Goal: Find specific page/section: Find specific page/section

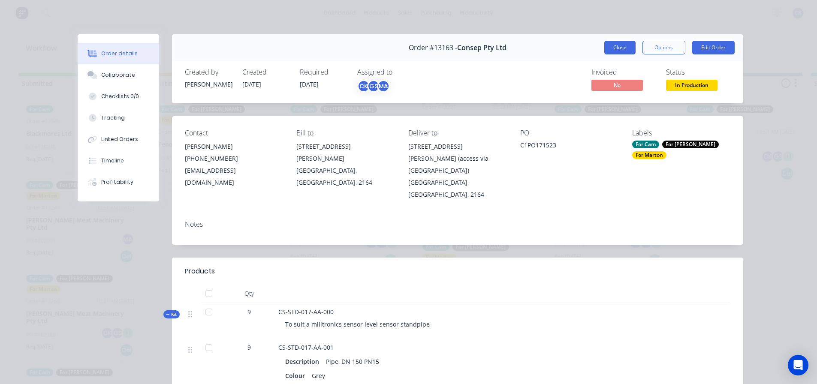
click at [617, 51] on button "Close" at bounding box center [619, 48] width 31 height 14
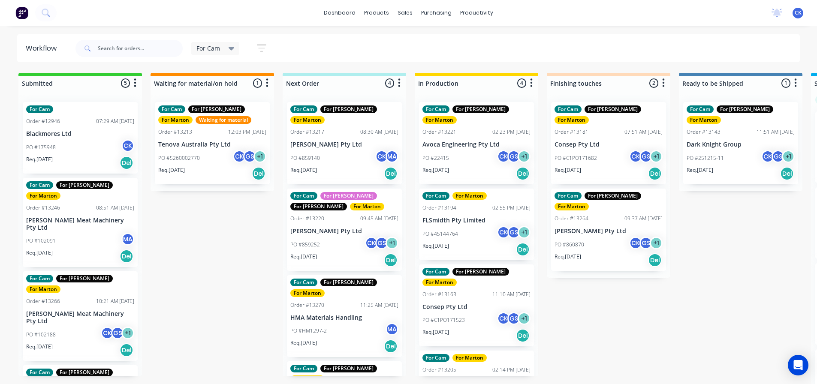
click at [481, 166] on div "Req. [DATE] Del" at bounding box center [476, 173] width 108 height 15
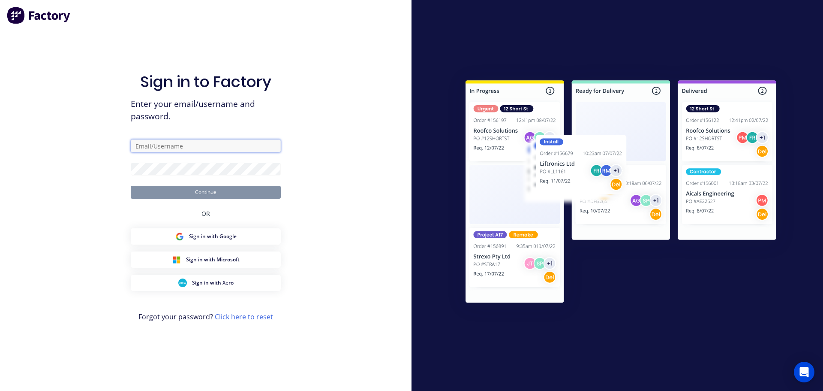
type input "[EMAIL_ADDRESS][DOMAIN_NAME]"
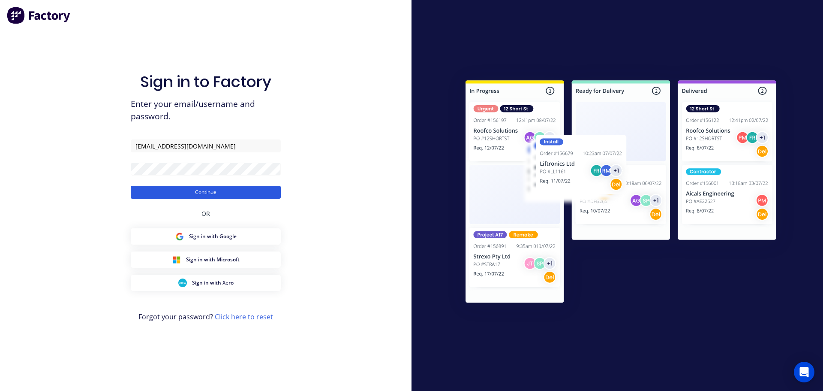
click at [156, 187] on button "Continue" at bounding box center [206, 192] width 150 height 13
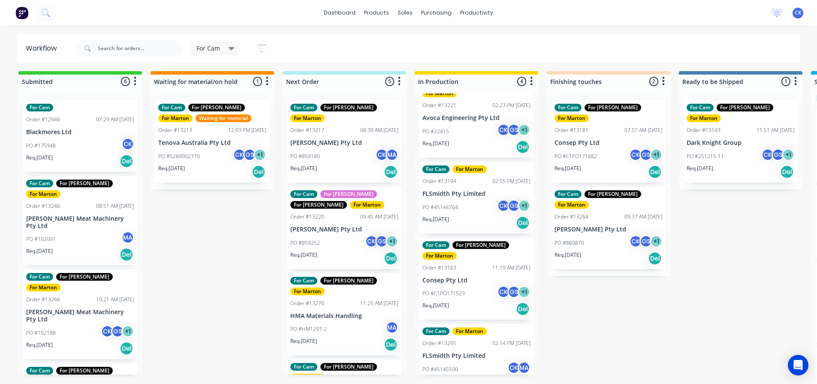
scroll to position [8, 0]
click at [468, 361] on div "PO #45145500 CK MA" at bounding box center [476, 369] width 108 height 16
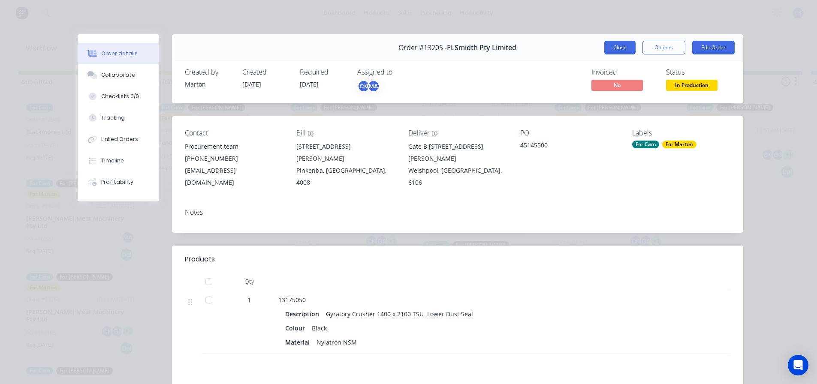
click at [622, 43] on button "Close" at bounding box center [619, 48] width 31 height 14
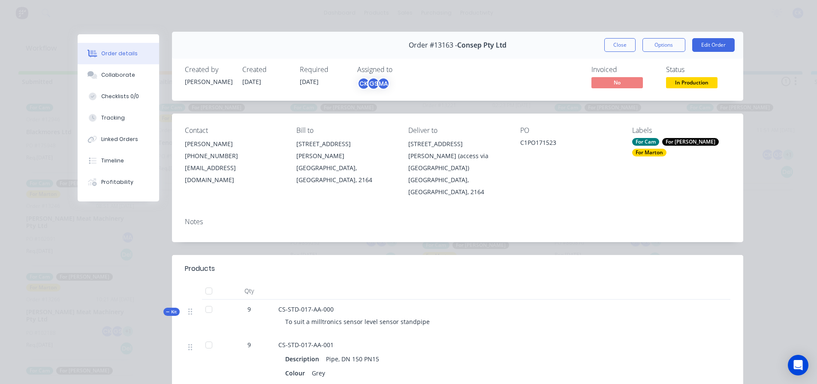
scroll to position [0, 0]
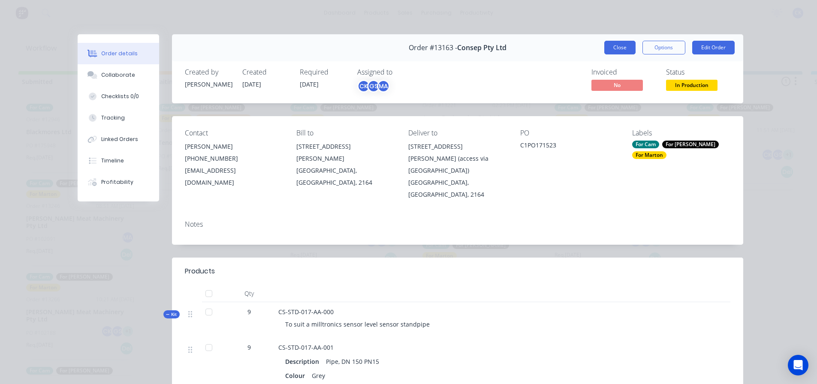
click at [623, 42] on button "Close" at bounding box center [619, 48] width 31 height 14
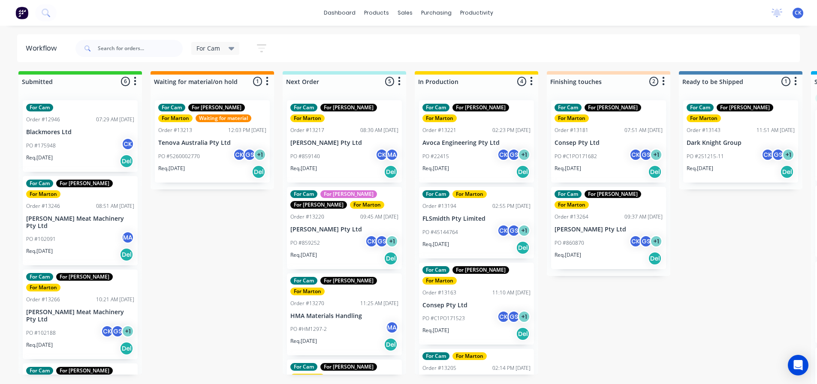
click at [585, 139] on p "Consep Pty Ltd" at bounding box center [608, 142] width 108 height 7
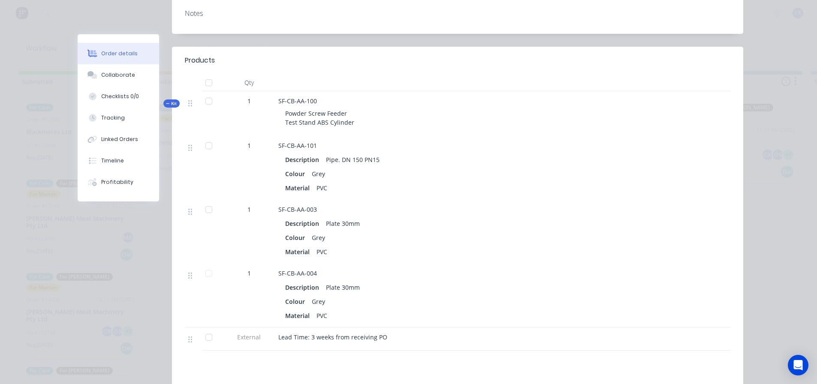
scroll to position [214, 0]
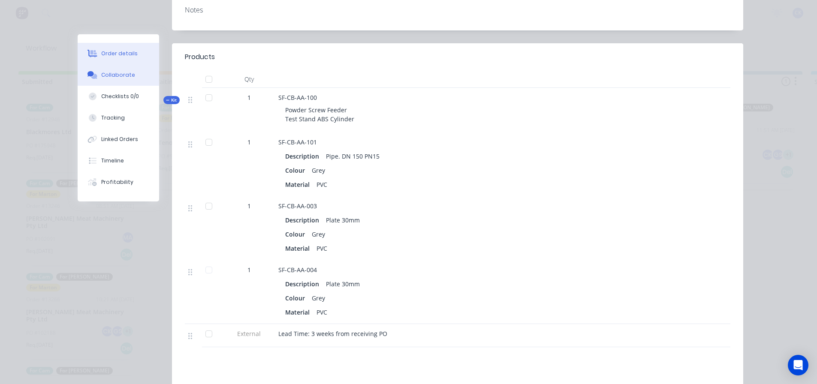
click at [119, 75] on div "Collaborate" at bounding box center [118, 75] width 34 height 8
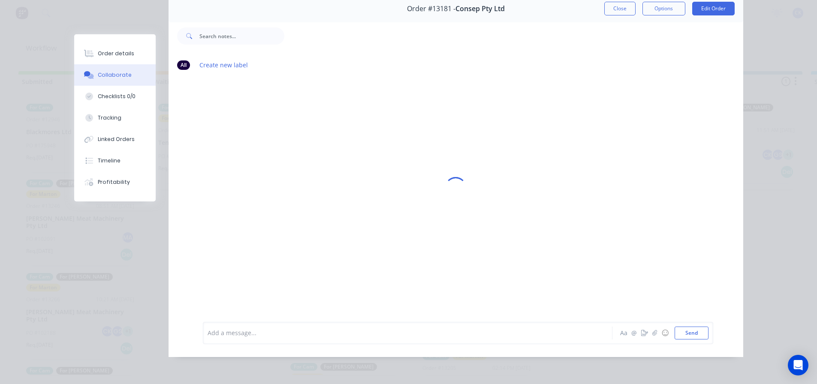
scroll to position [0, 0]
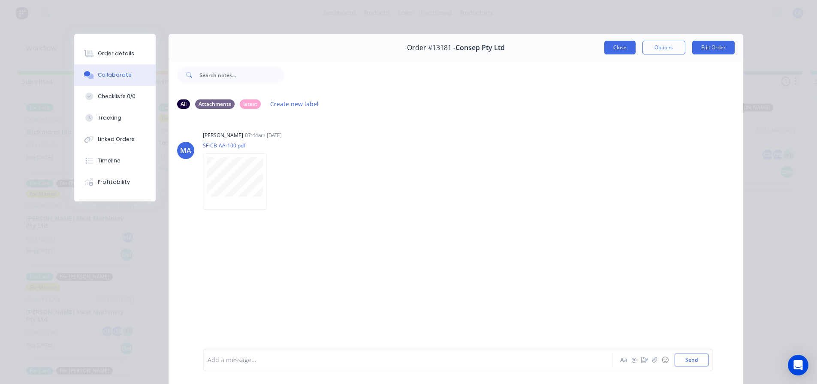
click at [618, 48] on button "Close" at bounding box center [619, 48] width 31 height 14
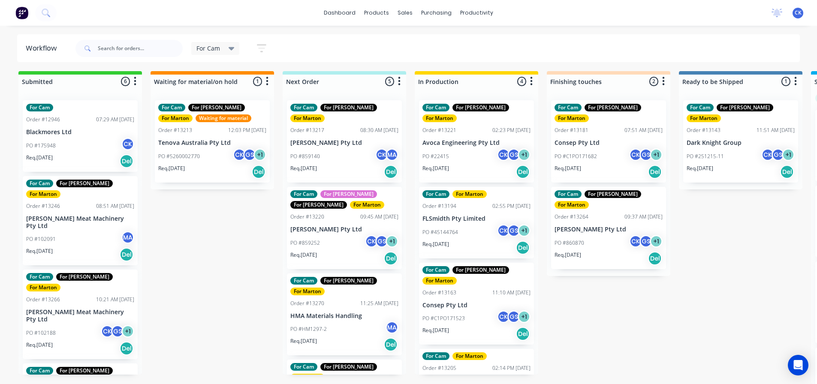
click at [442, 315] on p "PO #C1PO171523" at bounding box center [443, 319] width 42 height 8
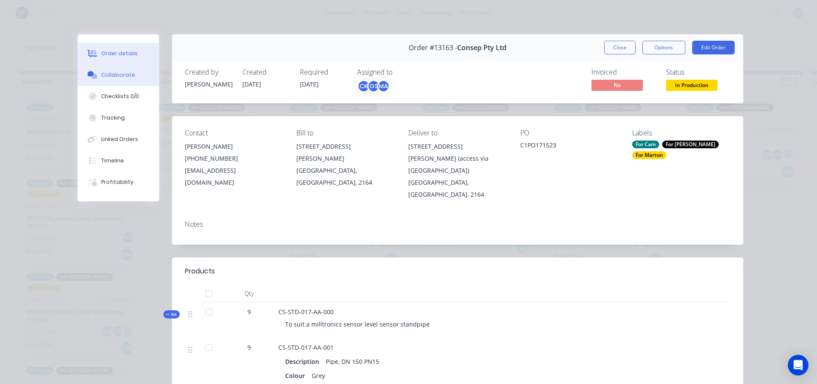
click at [139, 65] on button "Collaborate" at bounding box center [118, 74] width 81 height 21
